Goal: Task Accomplishment & Management: Use online tool/utility

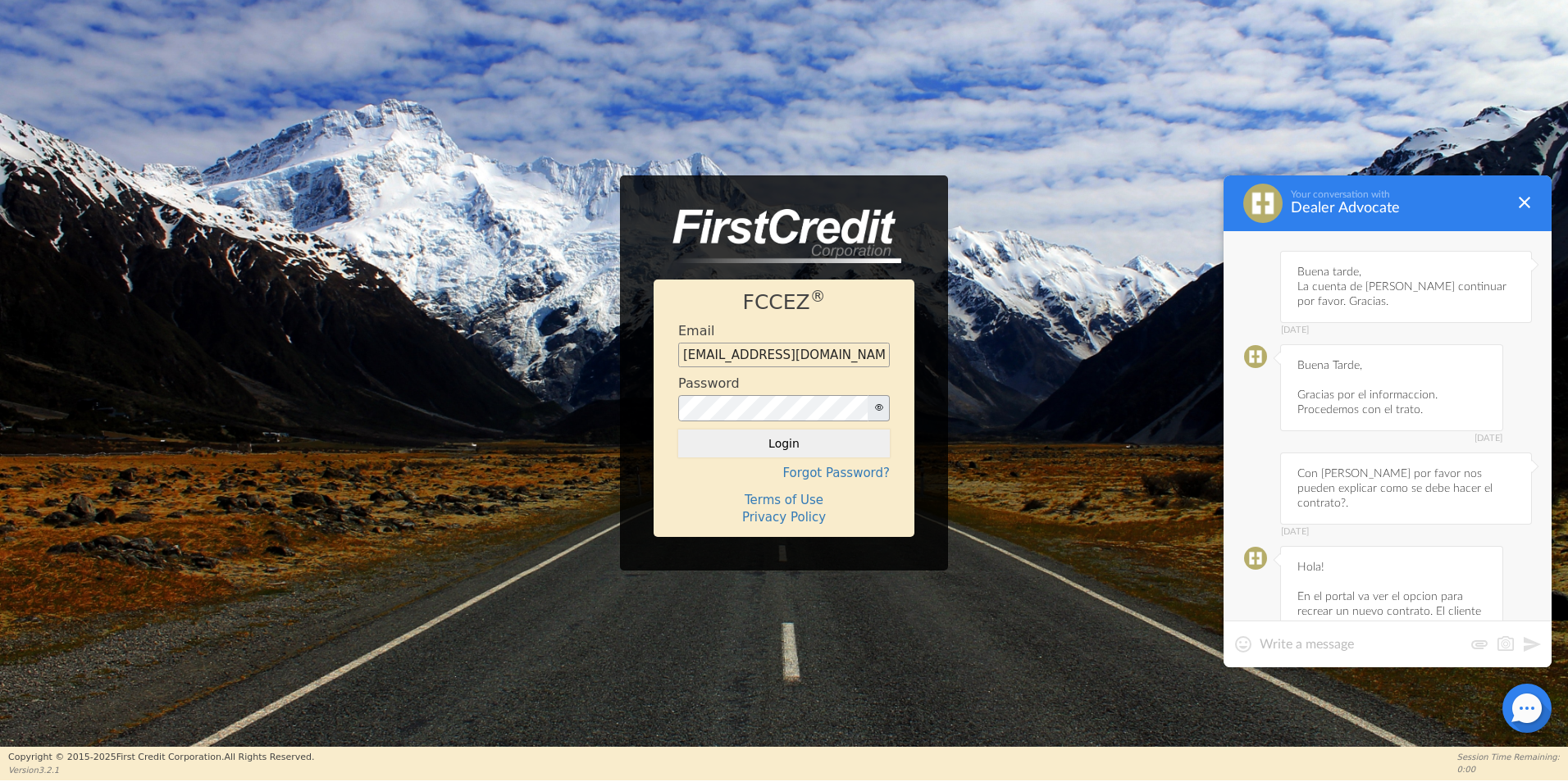
scroll to position [4069, 0]
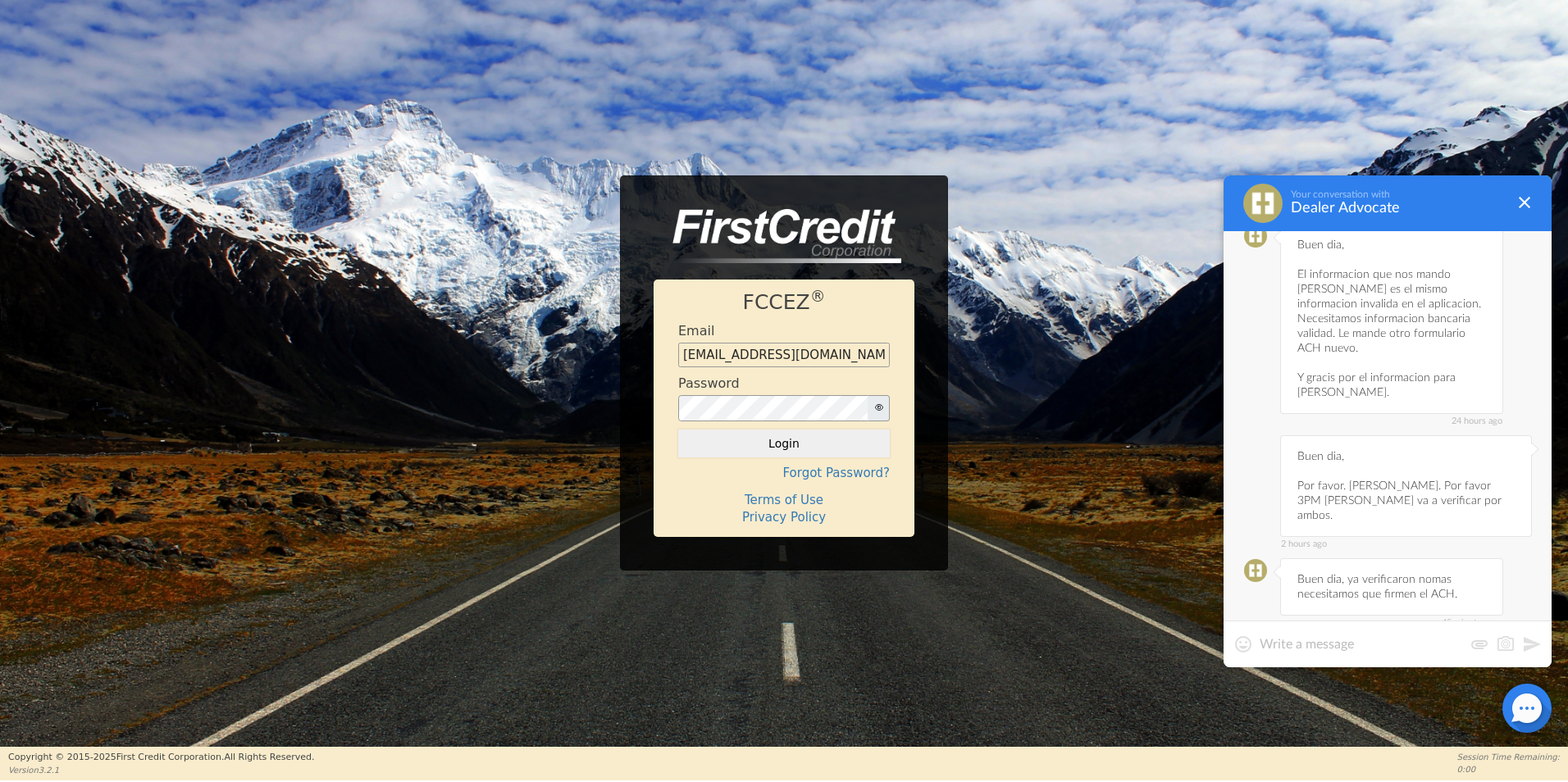
click at [1328, 650] on textarea at bounding box center [1362, 644] width 204 height 17
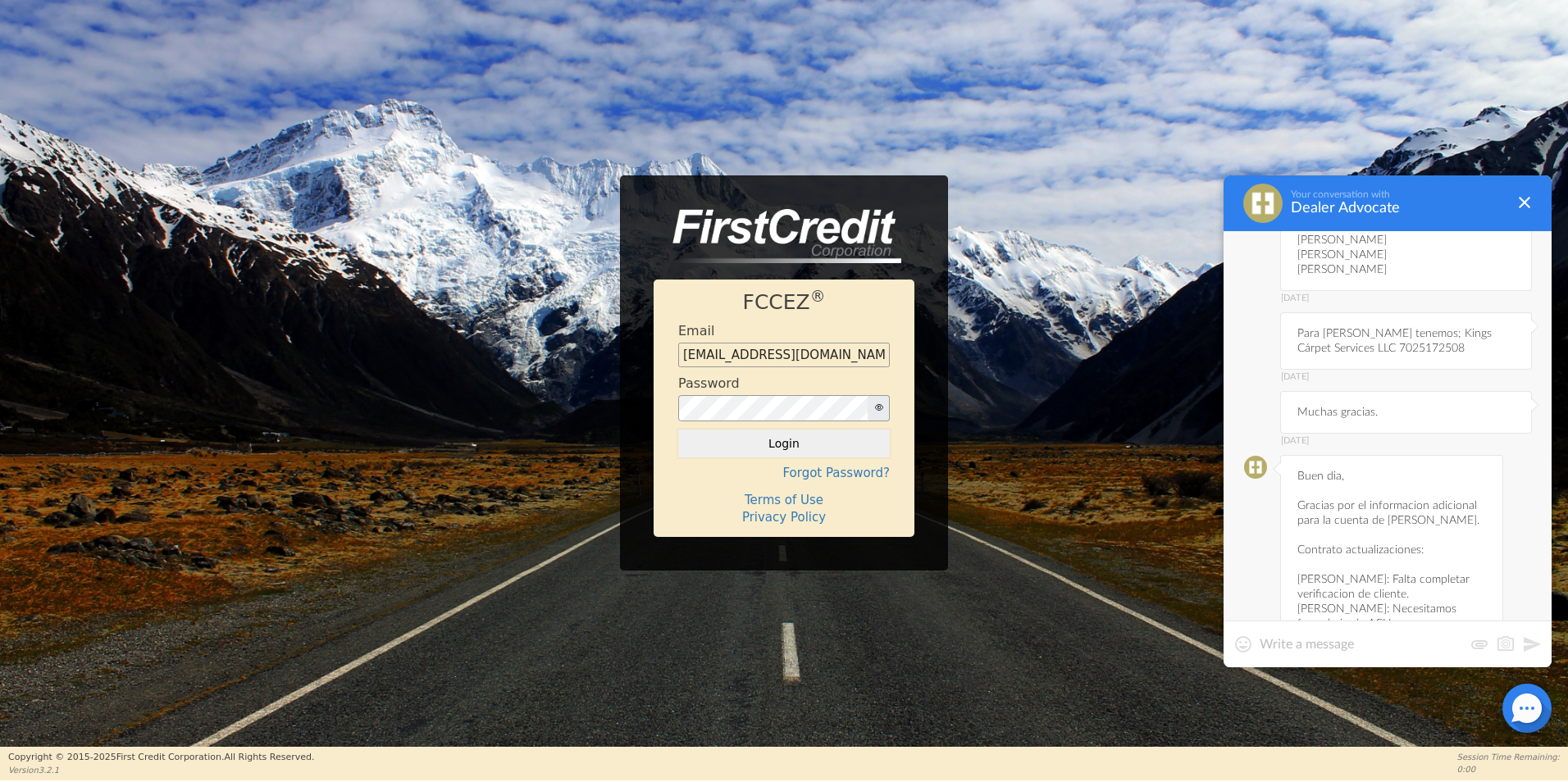
click at [1377, 537] on div "[DATE] Buen dia, Gracias por el informacion adicional para la cuenta de [PERSON…" at bounding box center [1391, 594] width 223 height 279
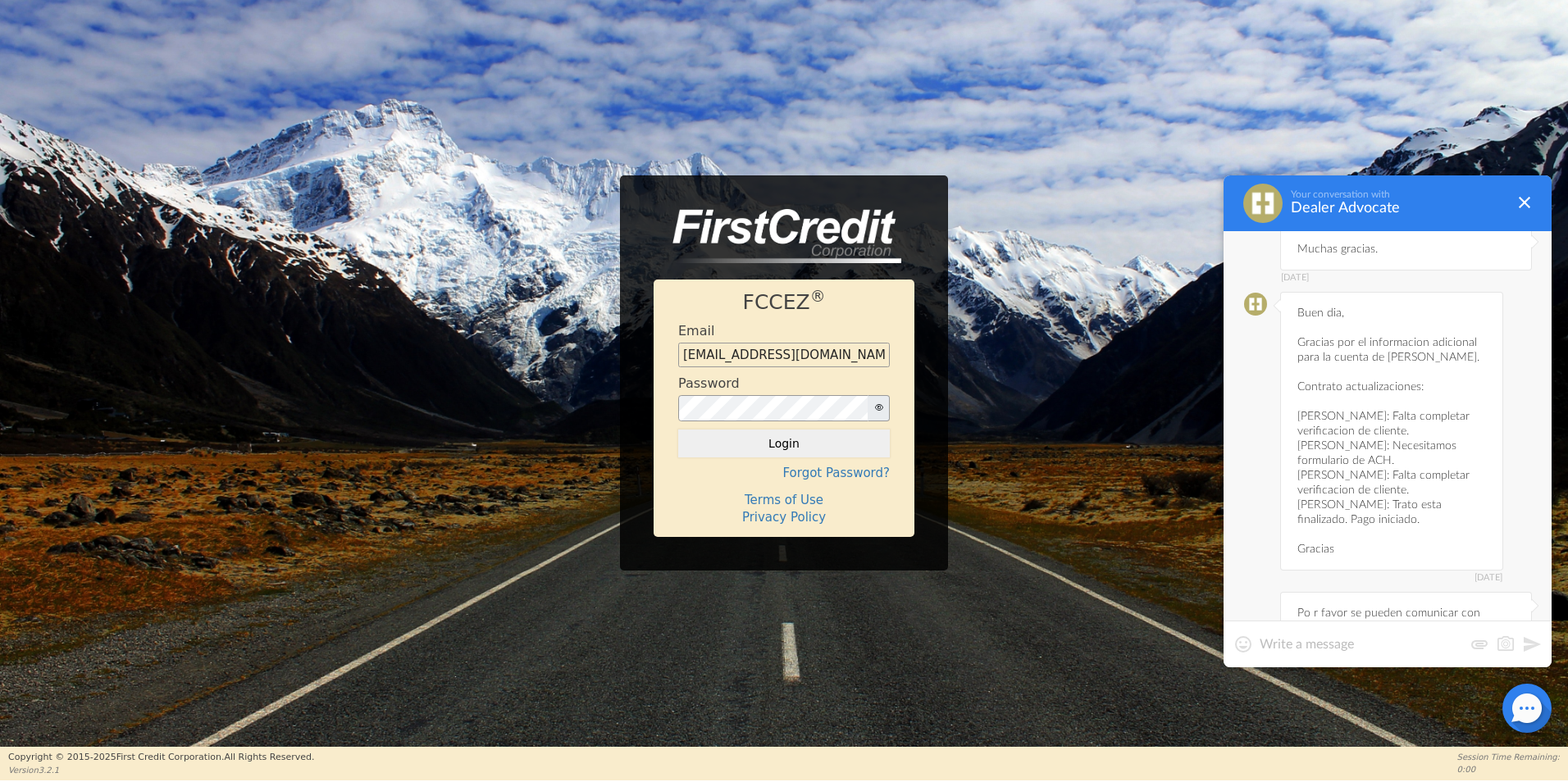
scroll to position [2512, 0]
drag, startPoint x: 1299, startPoint y: 367, endPoint x: 1360, endPoint y: 376, distance: 61.7
click at [1360, 376] on div "[DATE] Buen dia, Gracias por el informacion adicional para la cuenta de [PERSON…" at bounding box center [1391, 431] width 223 height 279
copy div "[PERSON_NAME]:"
click at [1287, 647] on textarea at bounding box center [1362, 644] width 204 height 17
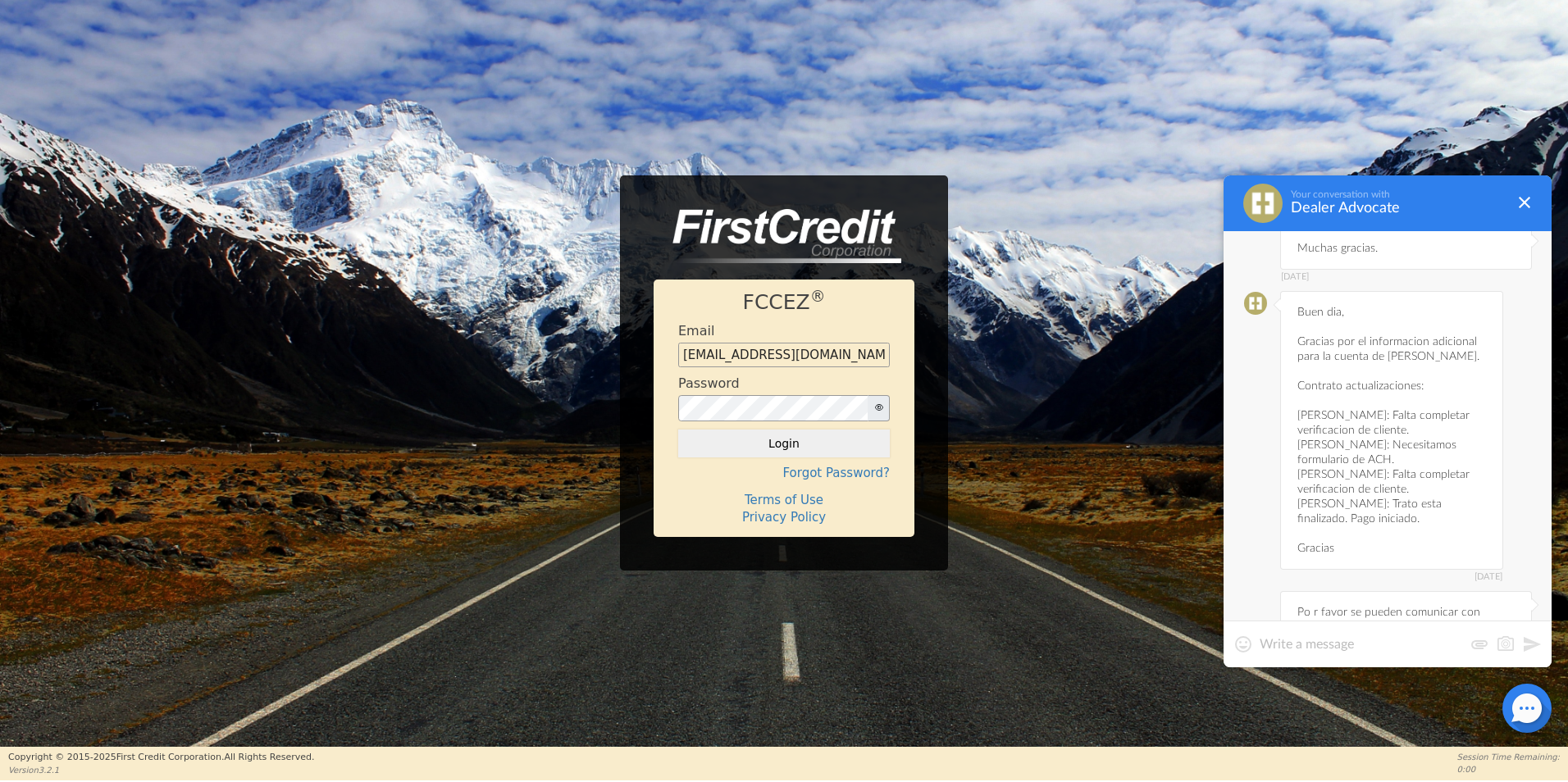
paste textarea "[PERSON_NAME]:"
drag, startPoint x: 1281, startPoint y: 653, endPoint x: 1361, endPoint y: 646, distance: 80.3
click at [1361, 645] on textarea "[PERSON_NAME]:" at bounding box center [1388, 644] width 255 height 17
click at [1360, 646] on textarea "[PERSON_NAME]:" at bounding box center [1388, 644] width 255 height 17
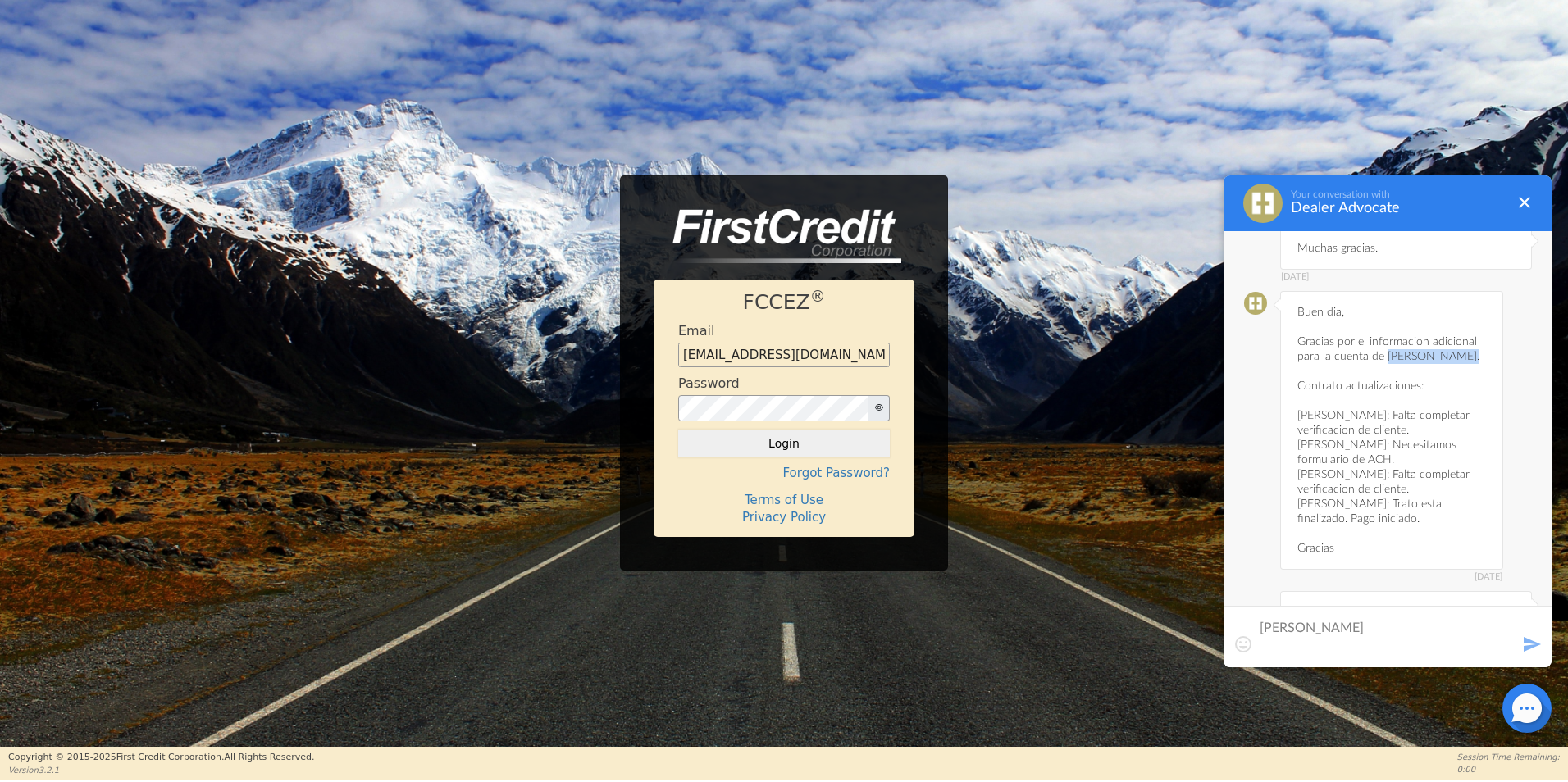
drag, startPoint x: 1387, startPoint y: 280, endPoint x: 1461, endPoint y: 286, distance: 74.2
click at [1461, 291] on div "[DATE] Buen dia, Gracias por el informacion adicional para la cuenta de [PERSON…" at bounding box center [1391, 431] width 223 height 279
copy div "[PERSON_NAME]."
click at [1345, 626] on textarea "[PERSON_NAME]" at bounding box center [1388, 635] width 255 height 33
type textarea "[PERSON_NAME]."
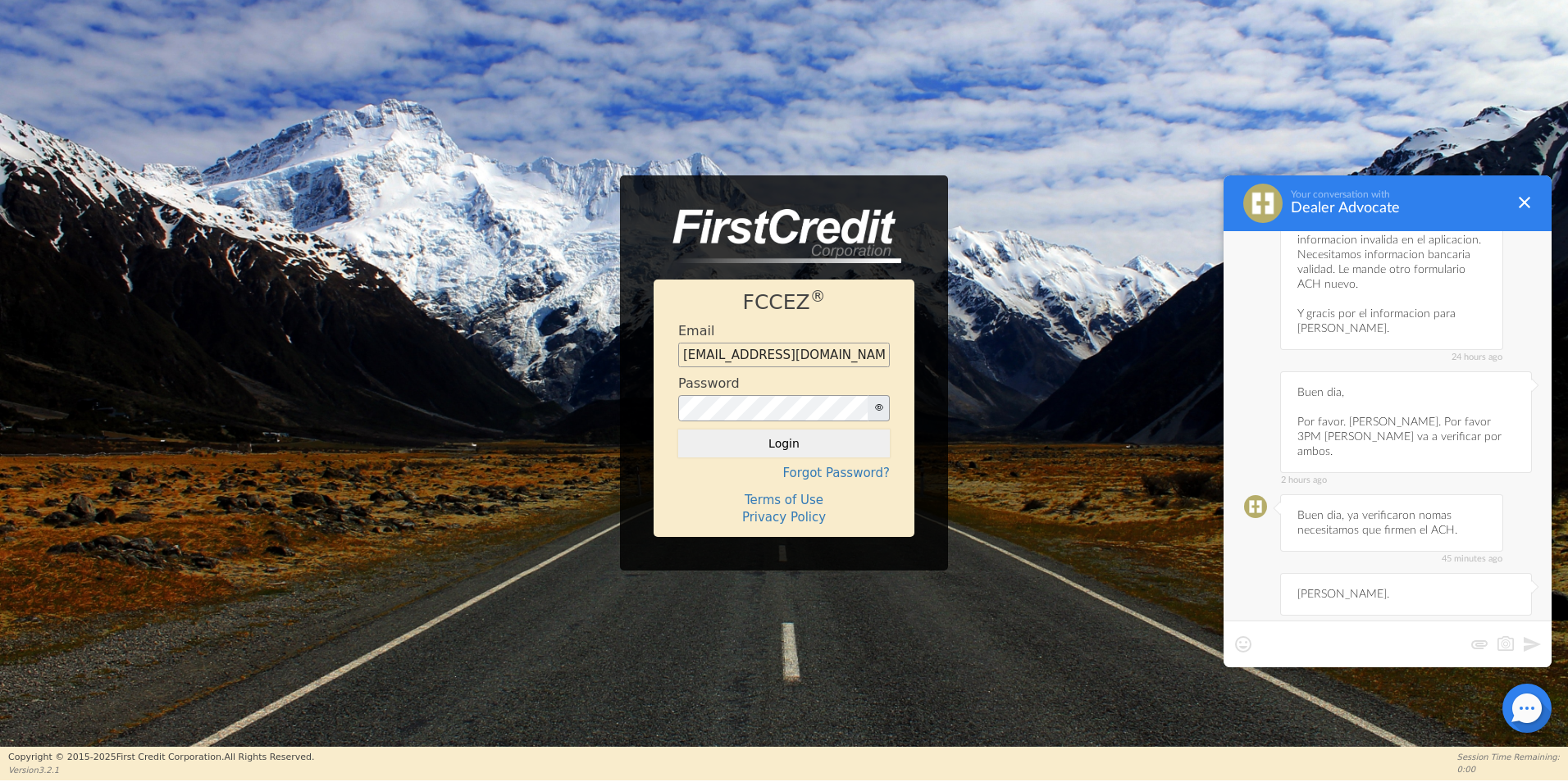
scroll to position [4149, 0]
click at [1344, 626] on textarea at bounding box center [1362, 635] width 204 height 33
paste textarea "[PERSON_NAME]."
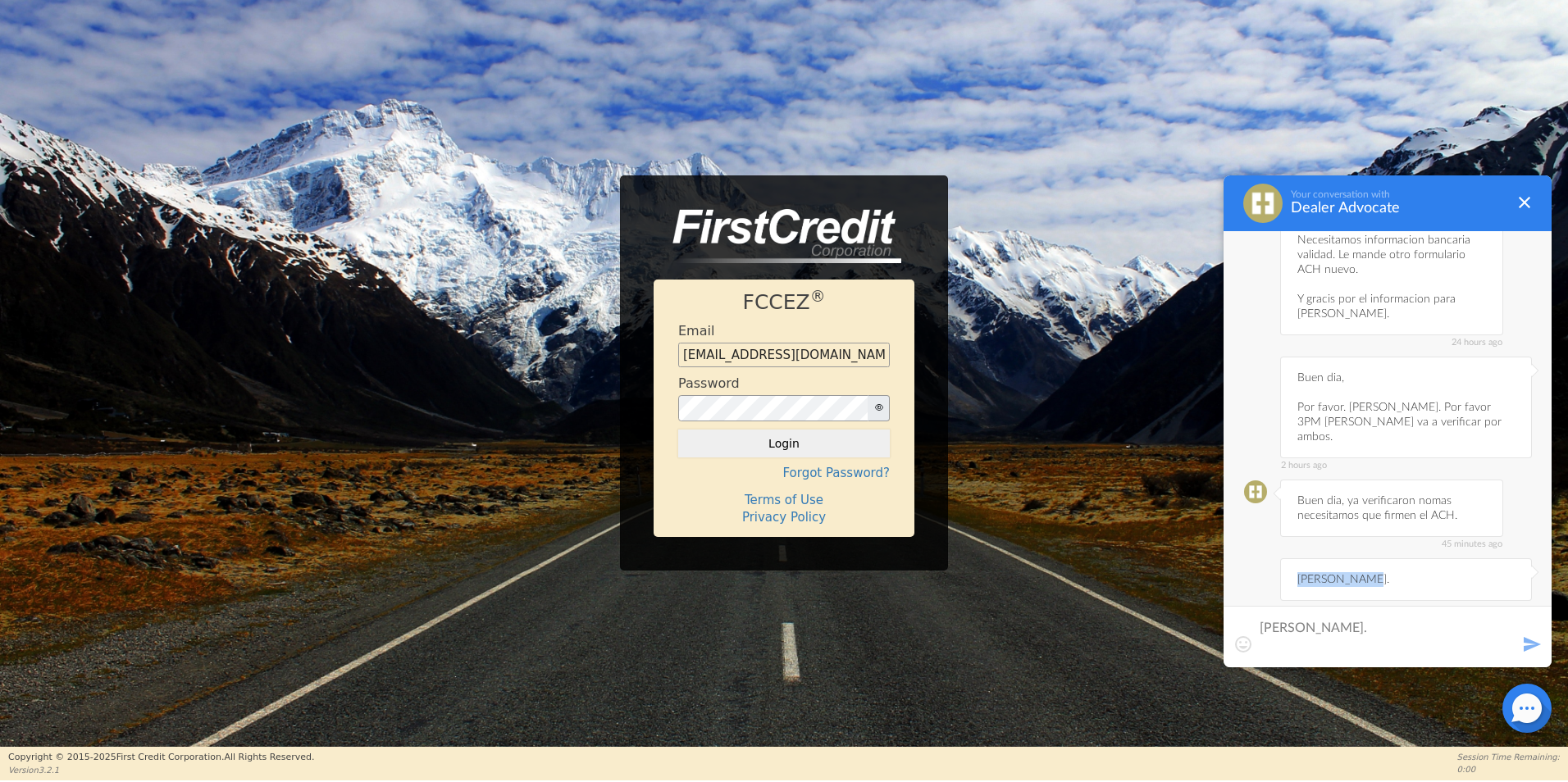
drag, startPoint x: 1364, startPoint y: 501, endPoint x: 1292, endPoint y: 515, distance: 73.3
click at [1292, 558] on div "now [PERSON_NAME]." at bounding box center [1406, 579] width 252 height 43
copy div "[PERSON_NAME]."
click at [1396, 634] on textarea "[PERSON_NAME]." at bounding box center [1388, 635] width 255 height 33
paste textarea "[PERSON_NAME]."
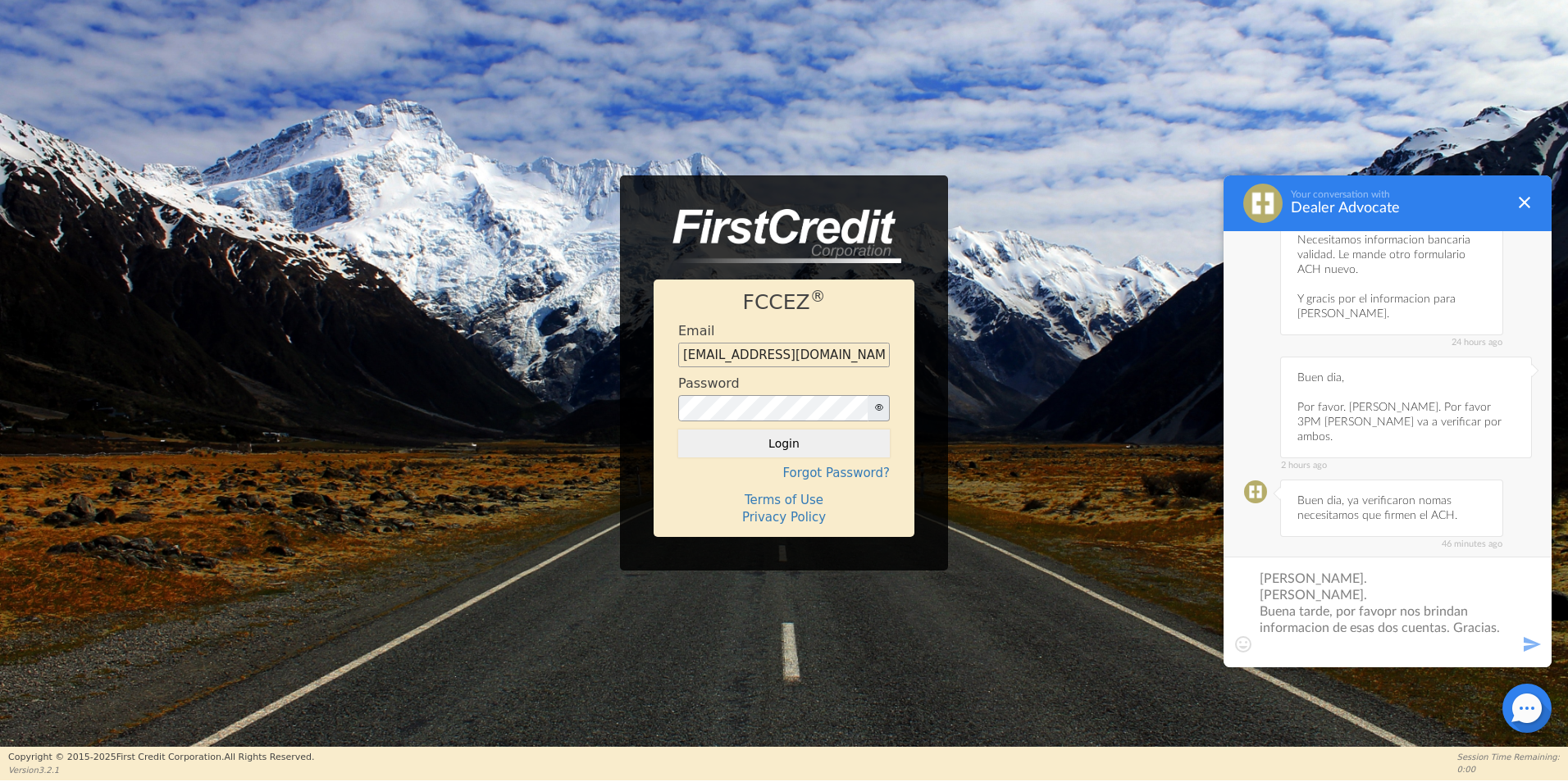
type textarea "[PERSON_NAME]. [PERSON_NAME]. Buena tarde, por favopr nos brindan informacion d…"
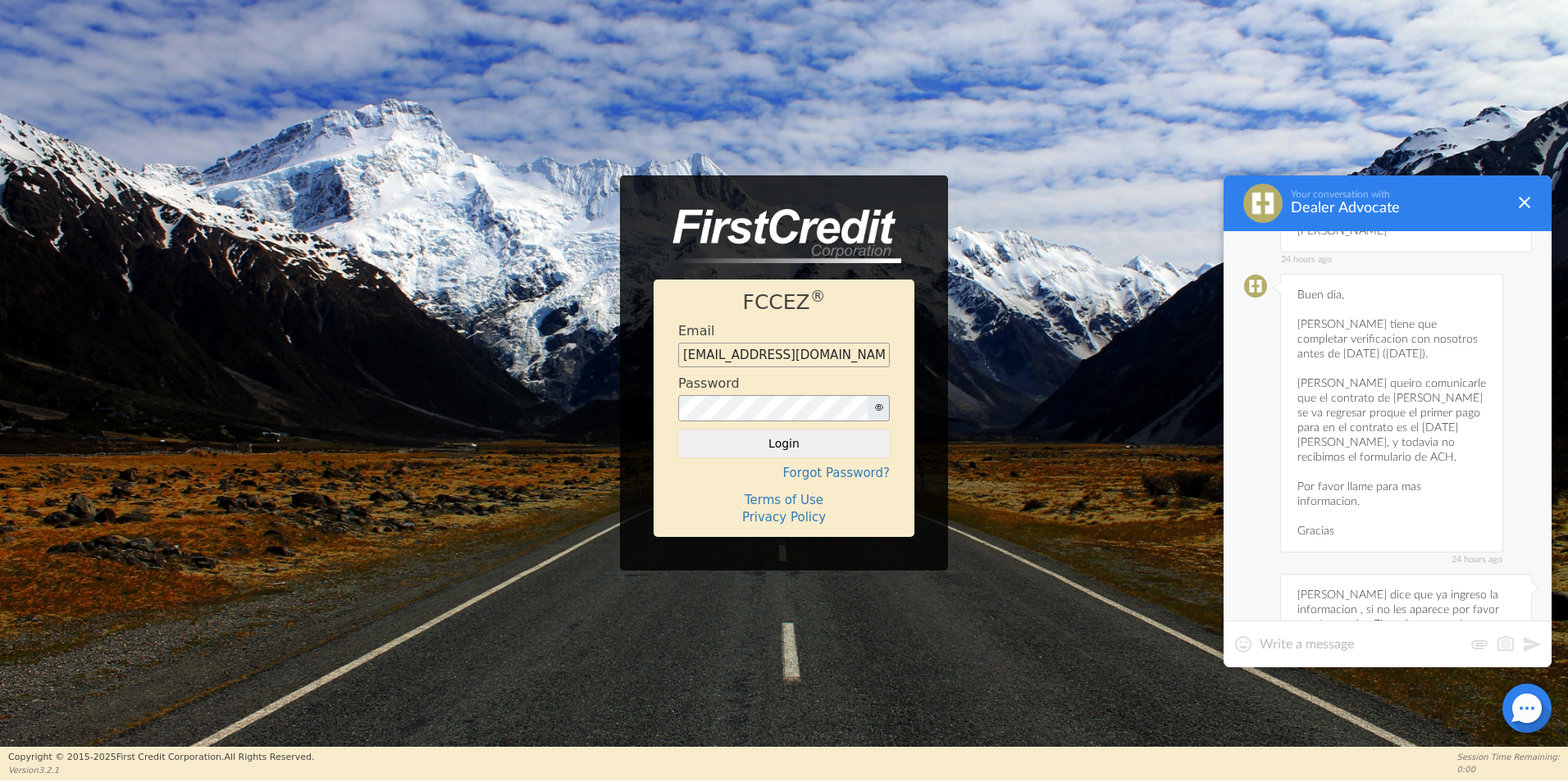
scroll to position [3504, 0]
click at [1338, 290] on div "24 hours ago Buen dia, [PERSON_NAME] tiene que completar verificacion con nosot…" at bounding box center [1391, 427] width 223 height 279
drag, startPoint x: 1368, startPoint y: 260, endPoint x: 1299, endPoint y: 269, distance: 69.6
click at [1299, 288] on div "24 hours ago Buen dia, [PERSON_NAME] tiene que completar verificacion con nosot…" at bounding box center [1391, 427] width 223 height 279
copy div "[PERSON_NAME]"
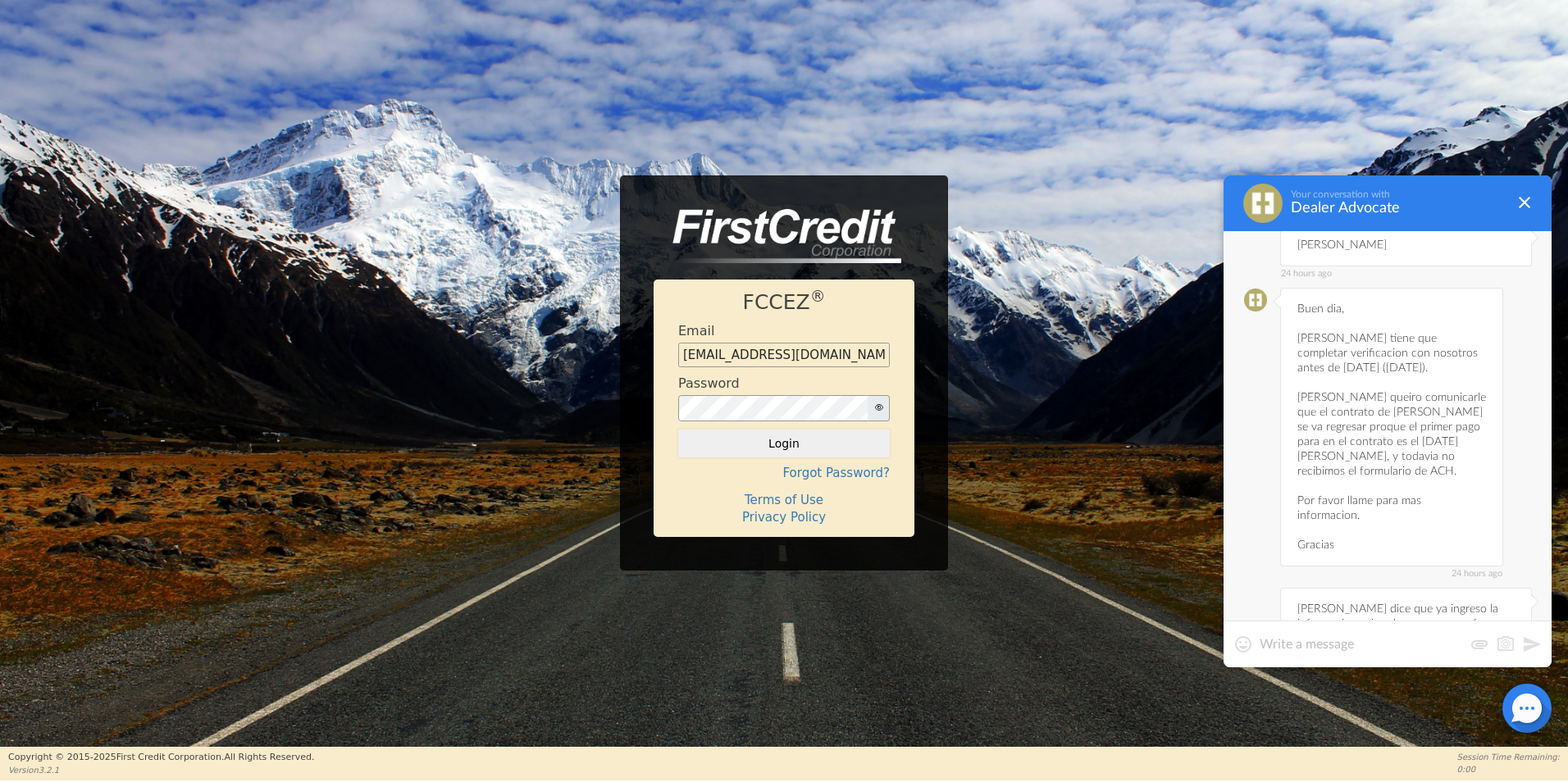
click at [1293, 648] on textarea at bounding box center [1362, 644] width 204 height 17
paste textarea "[PERSON_NAME]"
type textarea "[PERSON_NAME]"
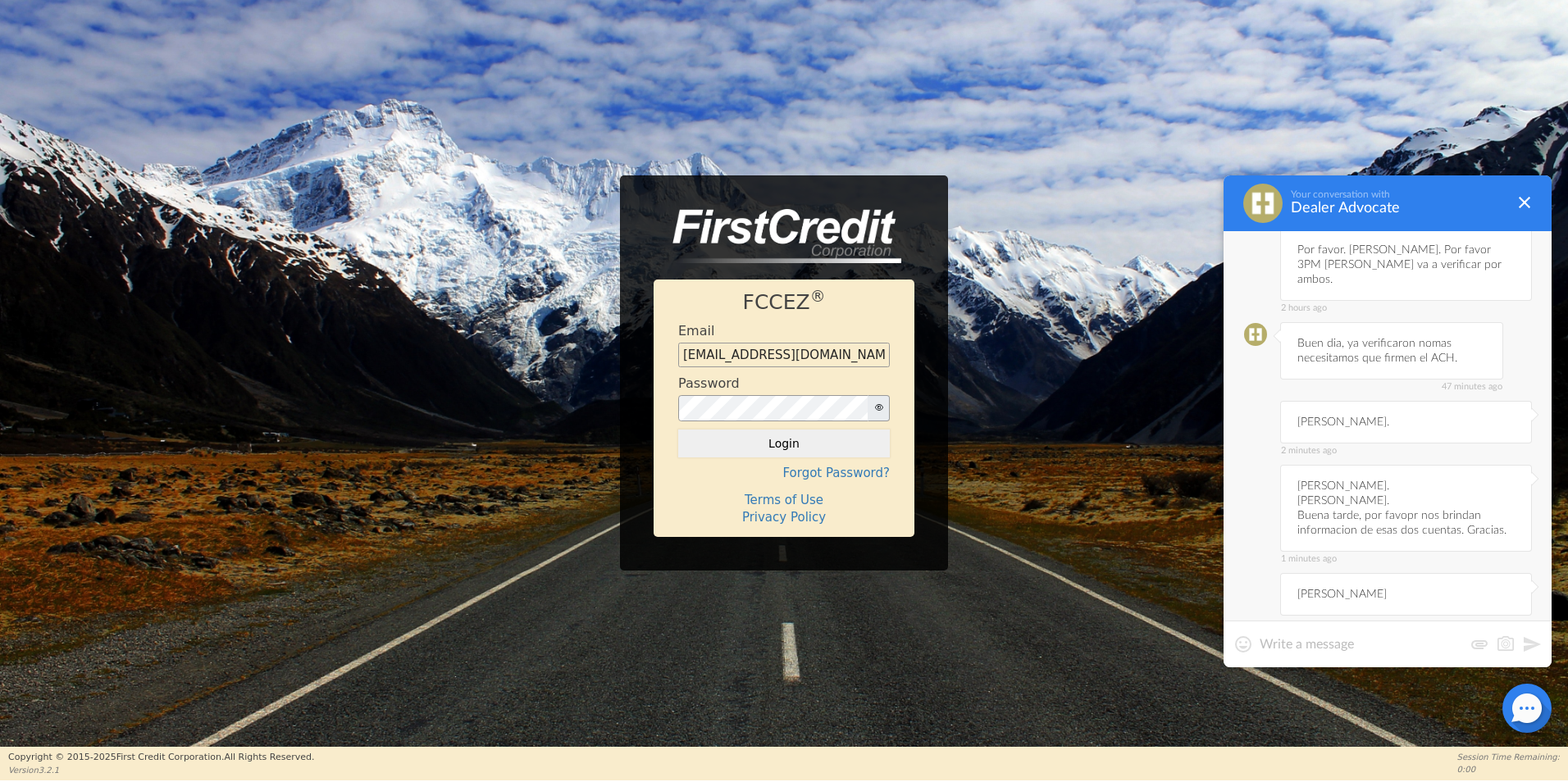
click at [1383, 654] on div at bounding box center [1387, 643] width 328 height 47
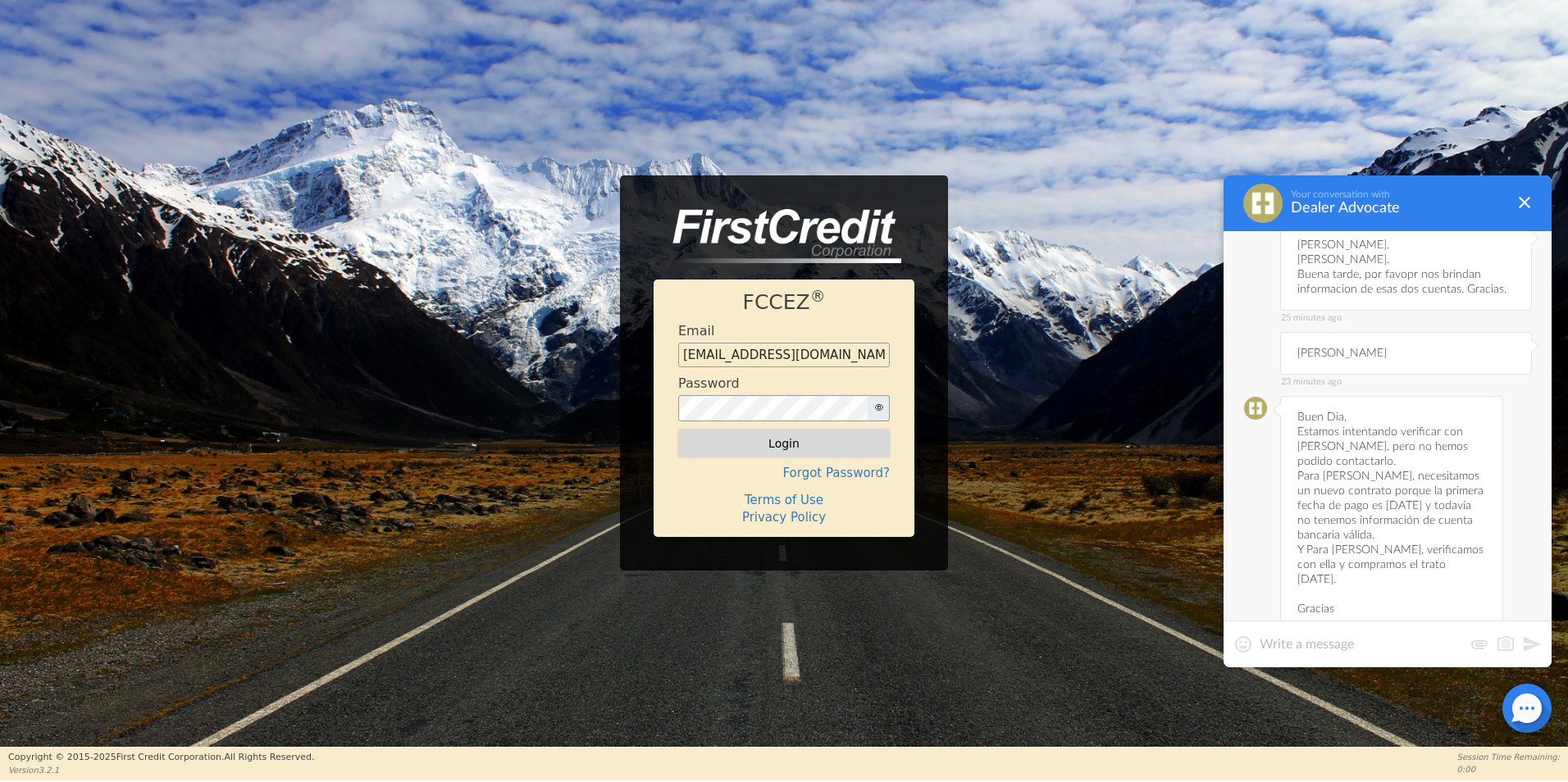
click at [856, 435] on button "Login" at bounding box center [783, 443] width 211 height 28
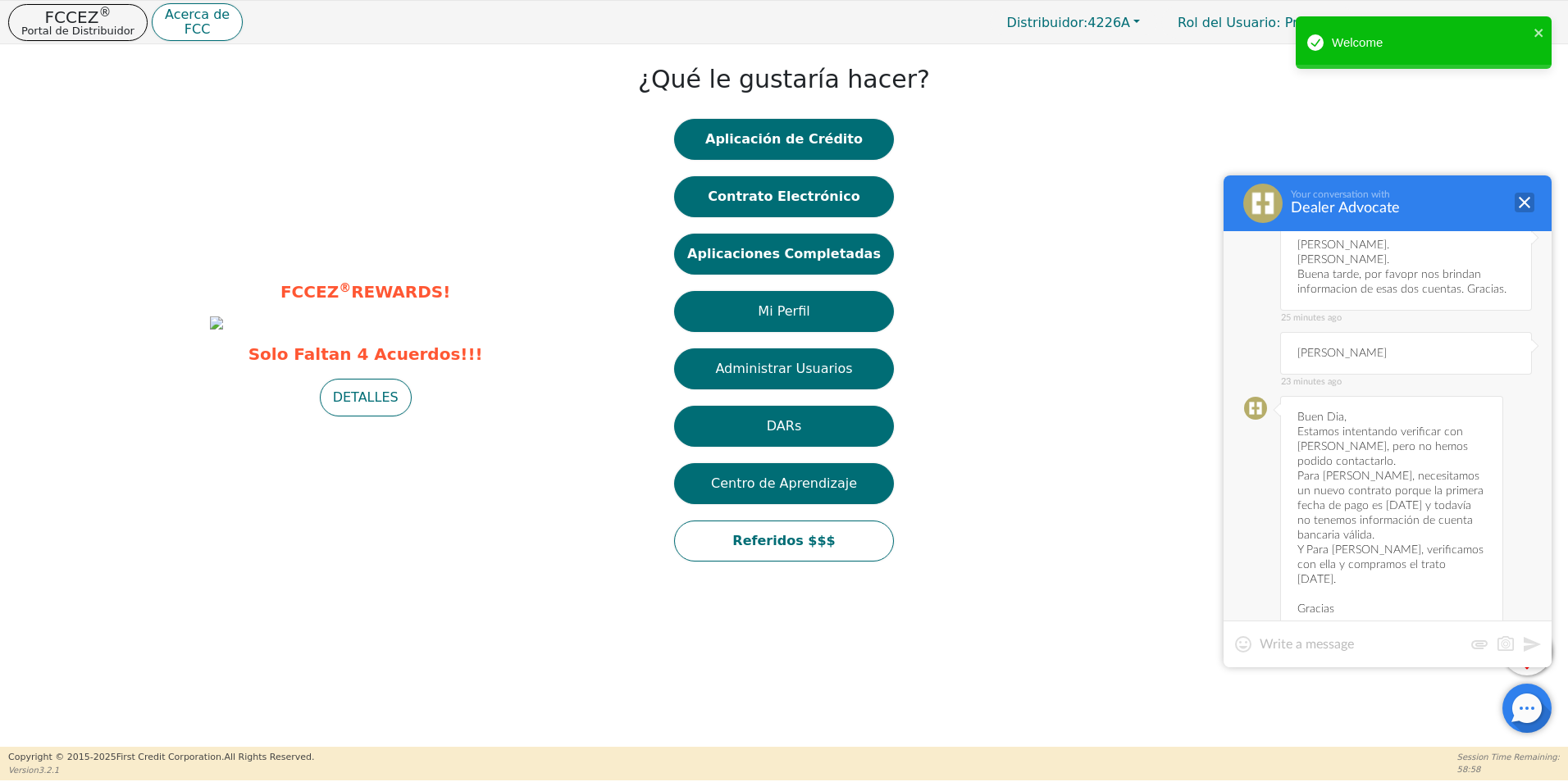
click at [1518, 204] on div at bounding box center [1525, 203] width 20 height 20
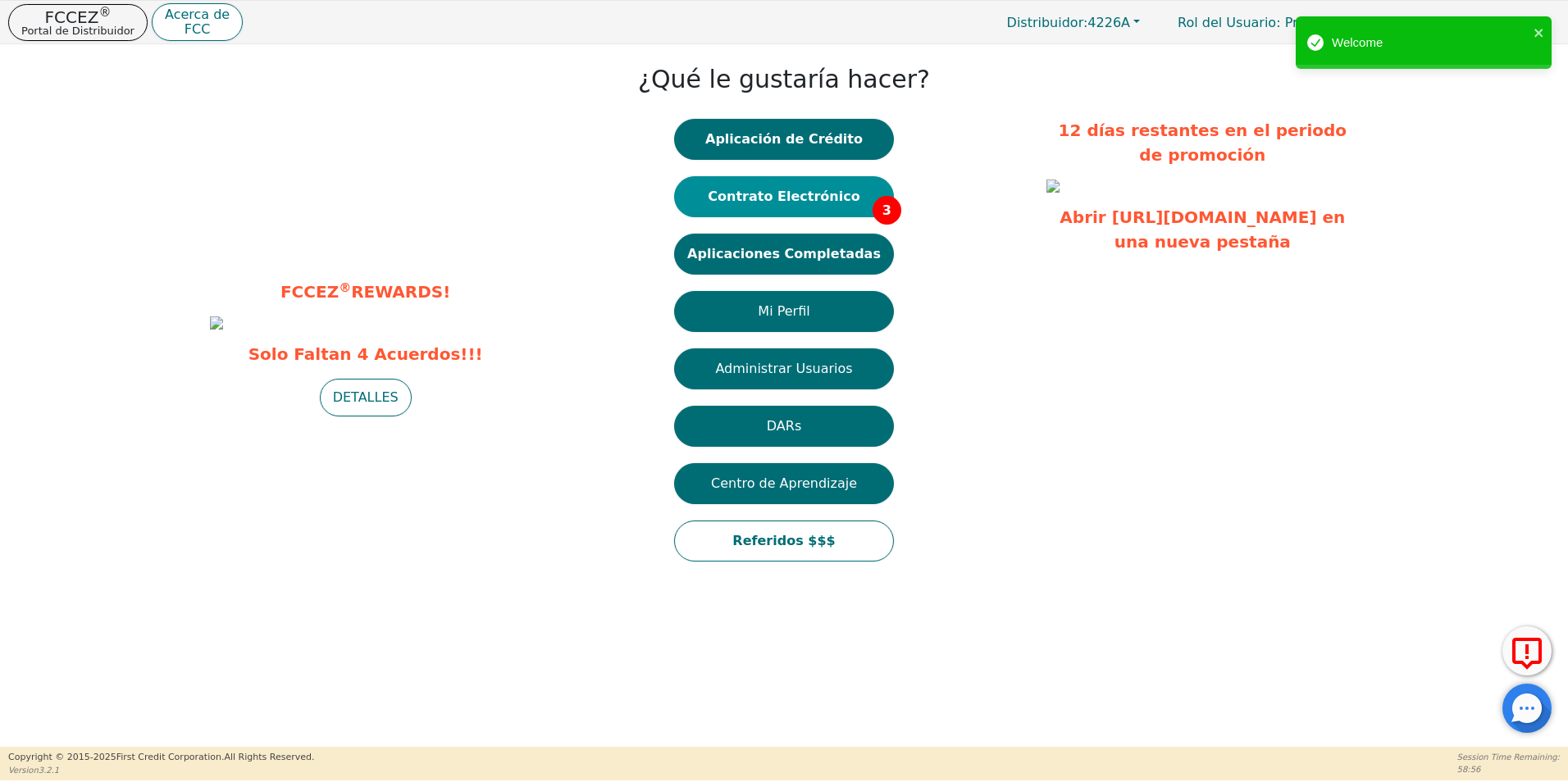
click at [841, 201] on button "Contrato Electrónico 3" at bounding box center [783, 196] width 220 height 41
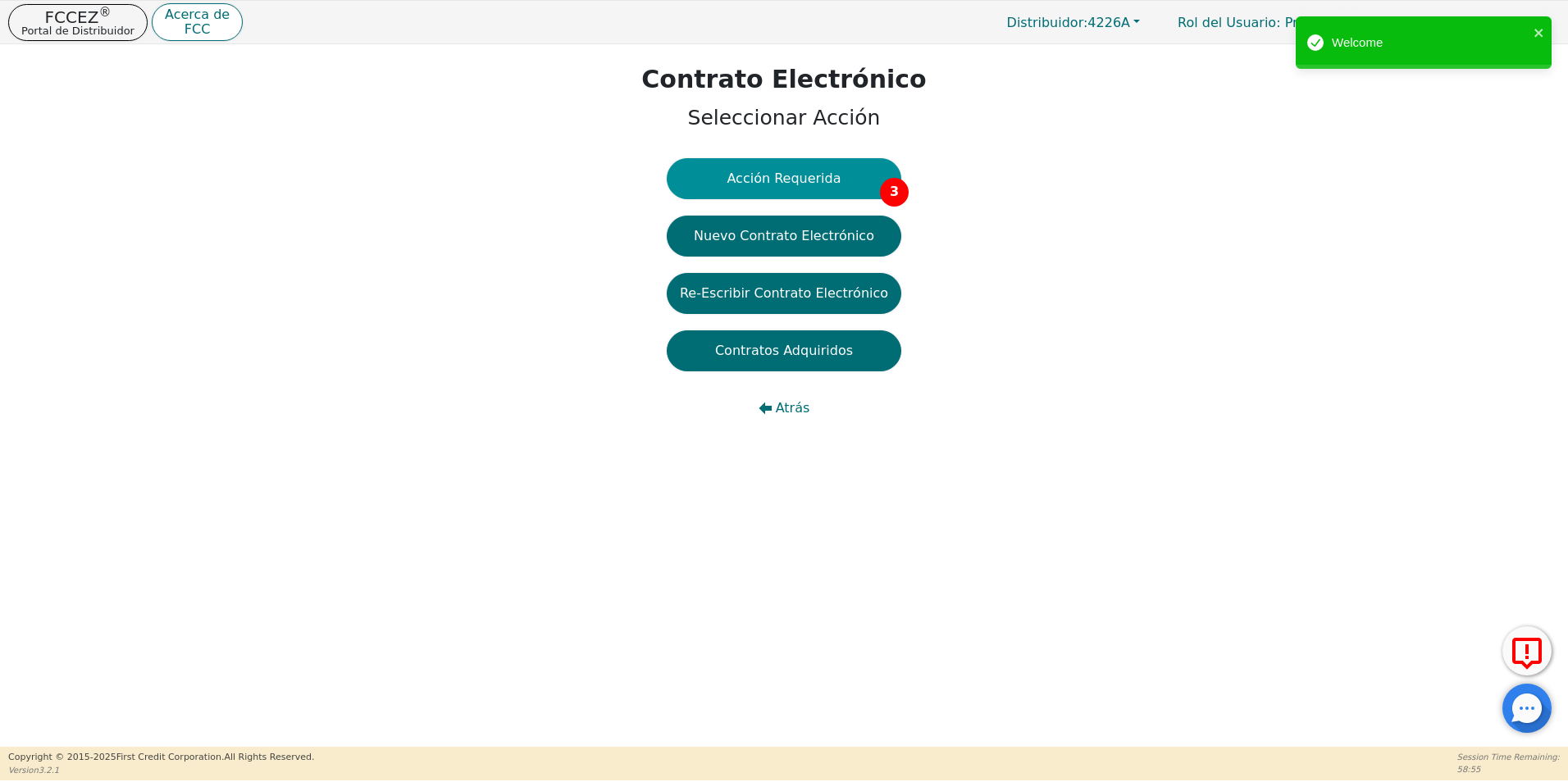
click at [846, 183] on button "Acción Requerida 3" at bounding box center [783, 179] width 235 height 41
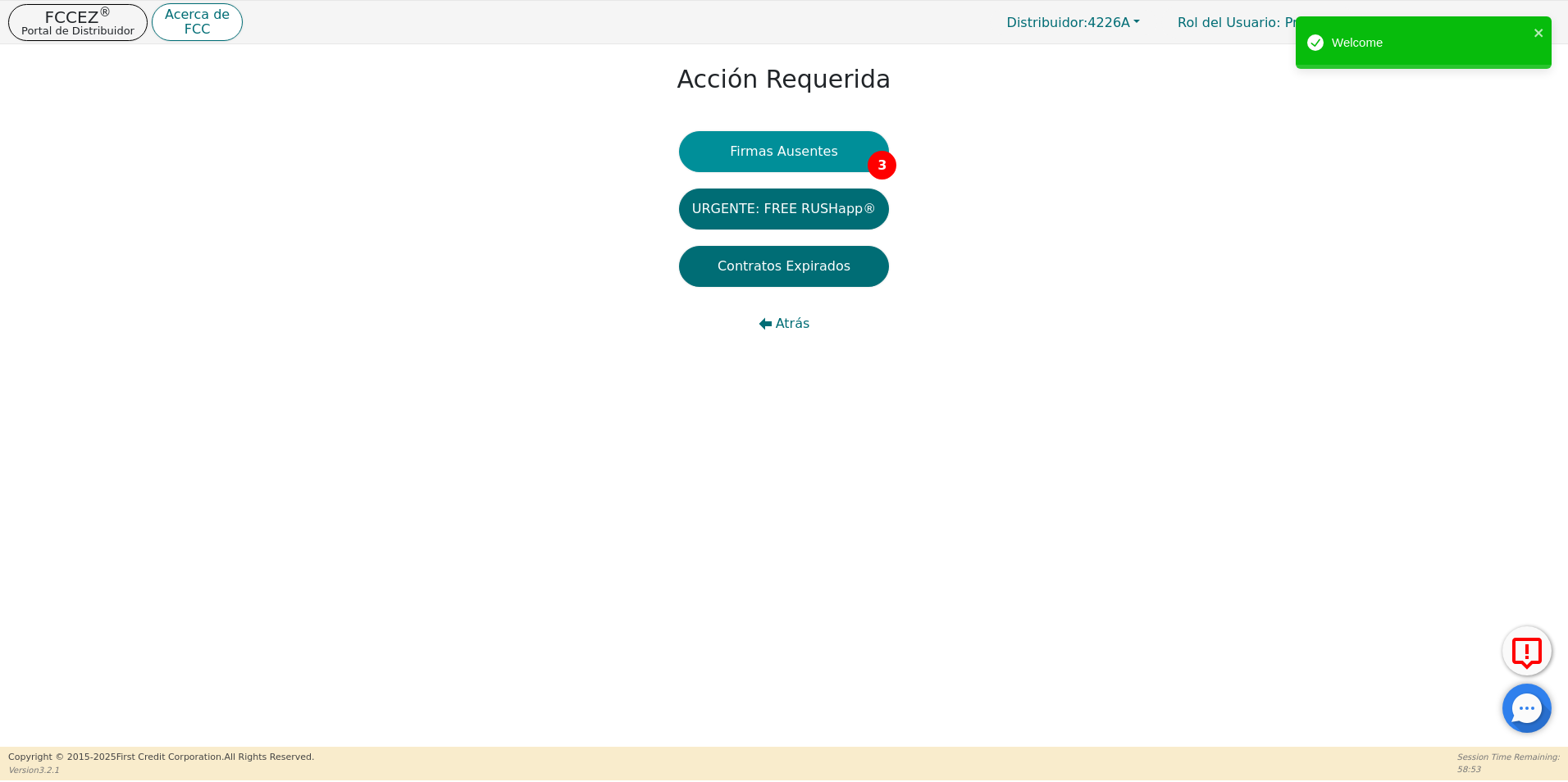
click at [792, 160] on button "Firmas Ausentes 3" at bounding box center [783, 151] width 210 height 41
